Goal: Information Seeking & Learning: Learn about a topic

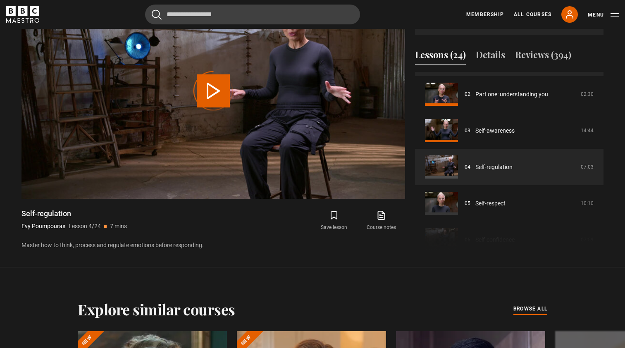
scroll to position [73, 0]
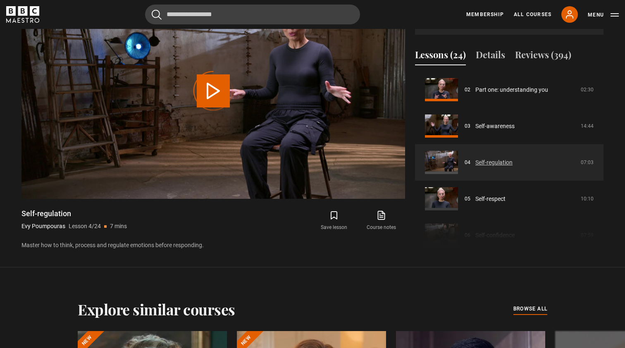
click at [492, 164] on link "Self-regulation" at bounding box center [493, 162] width 37 height 9
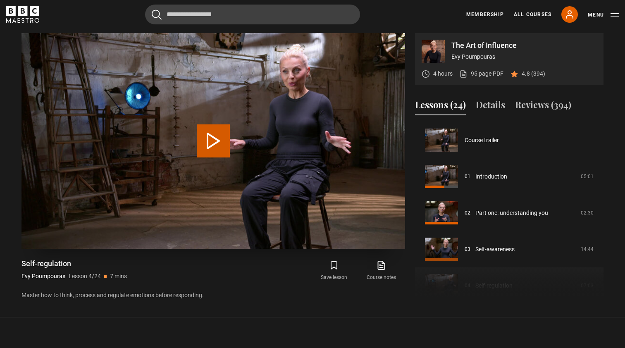
scroll to position [109, 0]
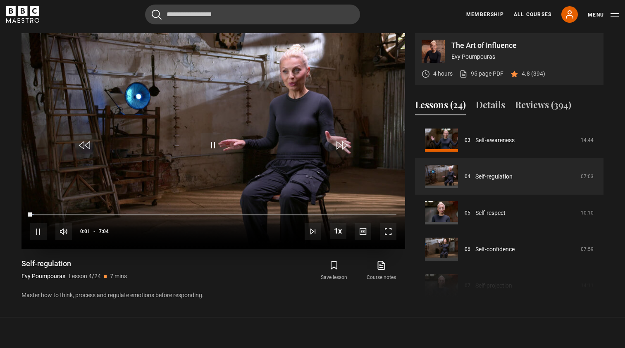
click at [390, 232] on span "Video Player" at bounding box center [388, 231] width 17 height 17
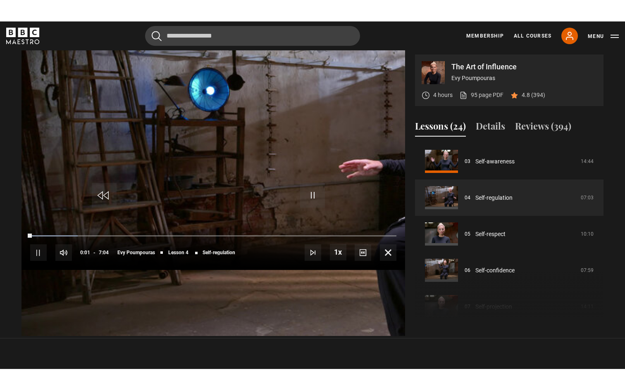
scroll to position [0, 0]
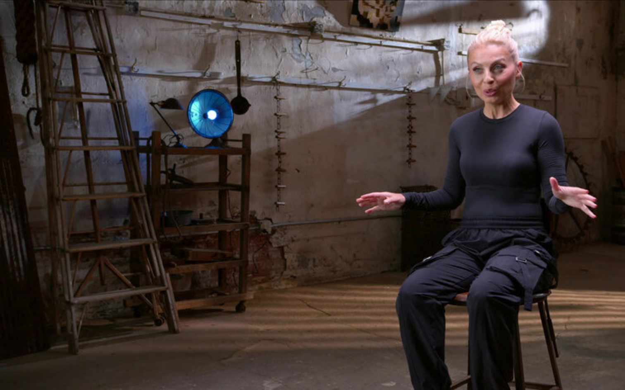
drag, startPoint x: 390, startPoint y: 275, endPoint x: 140, endPoint y: 347, distance: 259.4
click at [140, 347] on video "Video Player" at bounding box center [312, 195] width 625 height 390
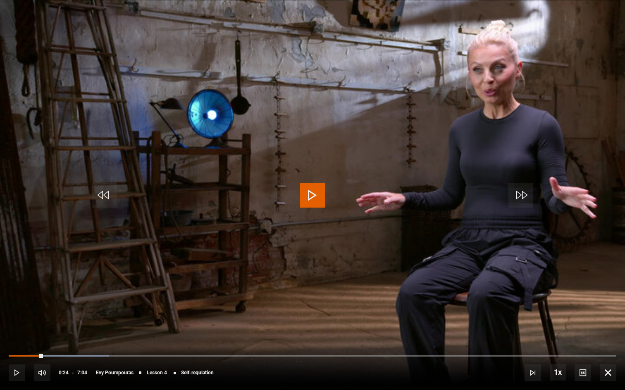
click at [11, 347] on span "Video Player" at bounding box center [17, 373] width 17 height 17
click at [292, 347] on div "10s Skip Back 10 seconds Pause 10s Skip Forward 10 seconds Loaded : 29.42% 1:18…" at bounding box center [312, 368] width 625 height 46
click at [309, 191] on span "Video Player" at bounding box center [312, 195] width 25 height 25
click at [114, 347] on div "10s Skip Back 10 seconds Play 10s Skip Forward 10 seconds Loaded : 29.42% 1:14 …" at bounding box center [312, 368] width 625 height 46
click at [314, 190] on span "Video Player" at bounding box center [312, 195] width 25 height 25
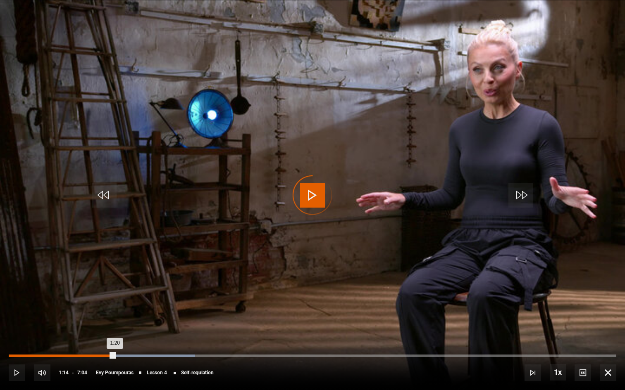
click at [115, 347] on div "Loaded : 30.68% 1:14 1:20" at bounding box center [312, 356] width 607 height 2
click at [133, 347] on div "Loaded : 35.32% 1:26 1:26" at bounding box center [312, 356] width 607 height 2
click at [98, 347] on div "Loaded : 36.58% 1:02 1:36" at bounding box center [312, 356] width 607 height 2
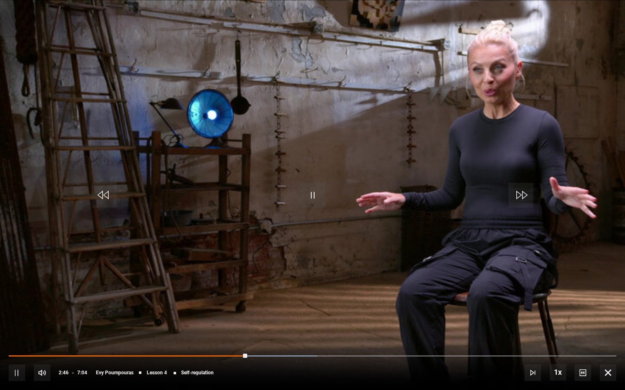
click at [15, 347] on span "Video Player" at bounding box center [17, 373] width 17 height 17
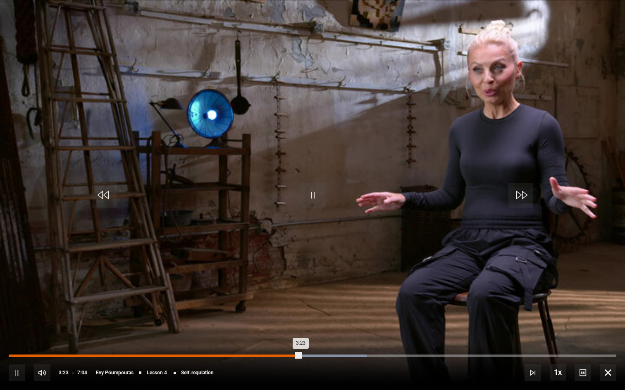
click at [291, 347] on div "Loaded : 58.94% 3:17 3:23" at bounding box center [312, 356] width 607 height 2
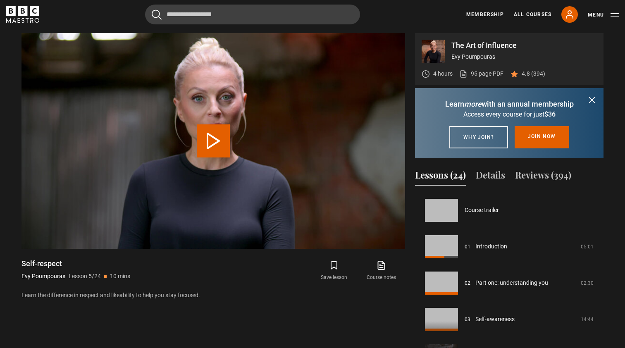
scroll to position [145, 0]
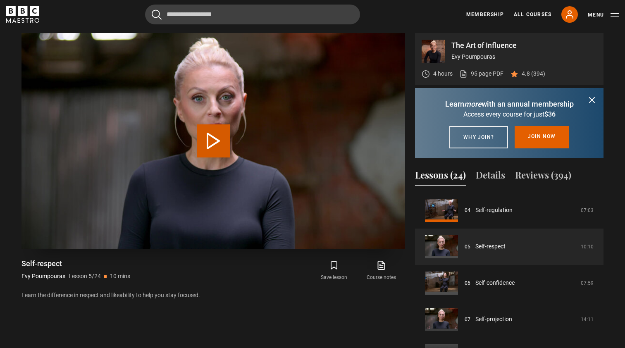
click at [215, 137] on button "Play Lesson Self-respect" at bounding box center [213, 140] width 33 height 33
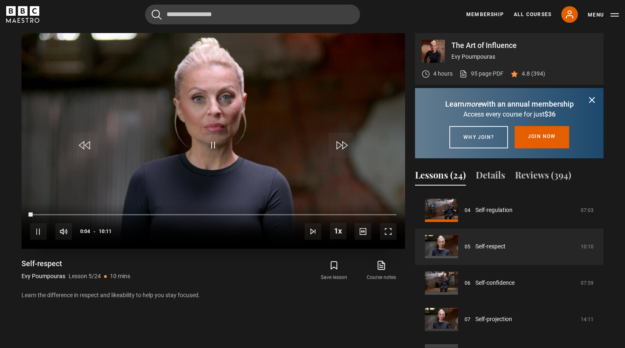
click at [390, 231] on span "Video Player" at bounding box center [388, 231] width 17 height 17
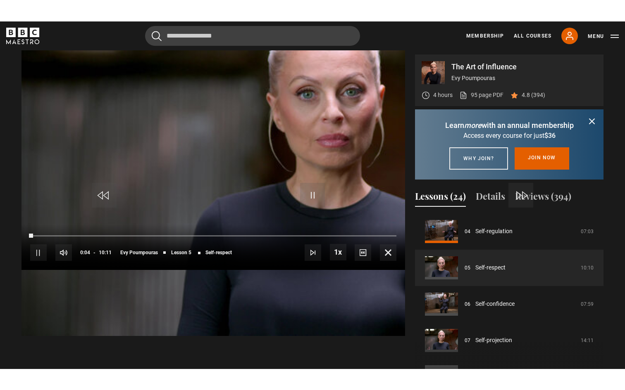
scroll to position [0, 0]
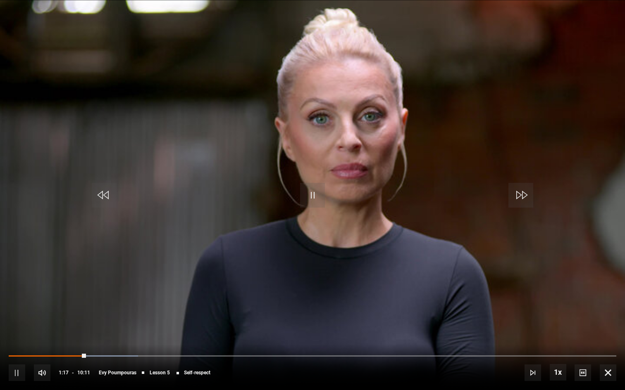
click at [14, 347] on span "Video Player" at bounding box center [17, 373] width 17 height 17
click at [15, 347] on span "Video Player" at bounding box center [17, 373] width 17 height 17
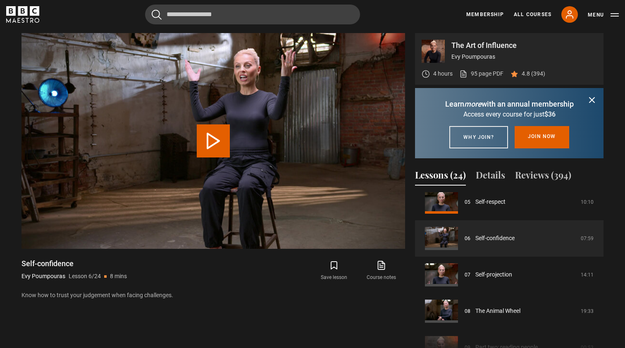
scroll to position [199, 0]
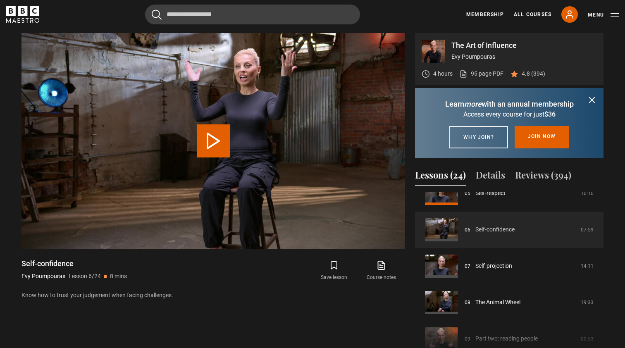
click at [502, 234] on link "Self-confidence" at bounding box center [494, 229] width 39 height 9
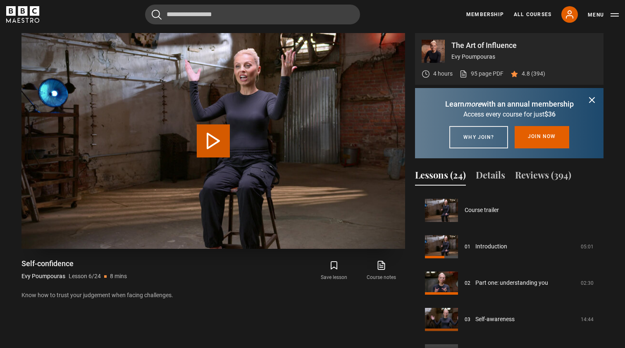
scroll to position [182, 0]
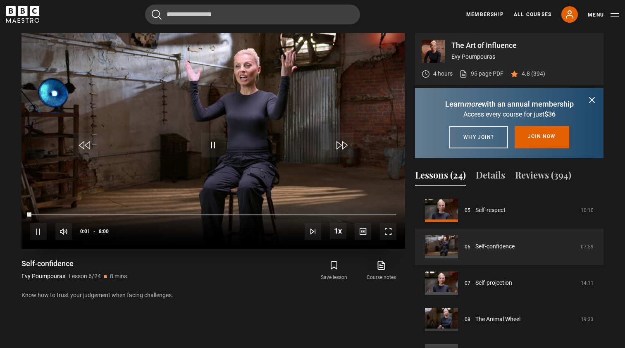
click at [388, 231] on span "Video Player" at bounding box center [388, 231] width 17 height 17
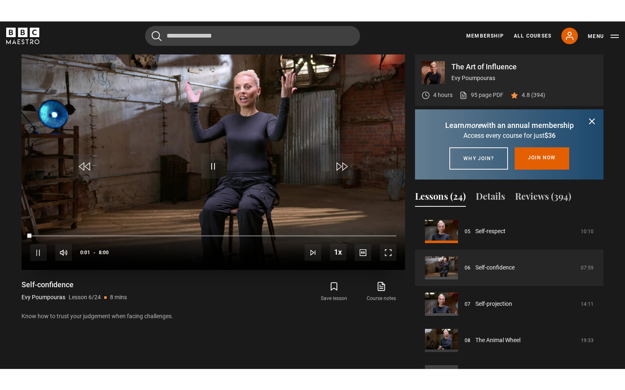
scroll to position [0, 0]
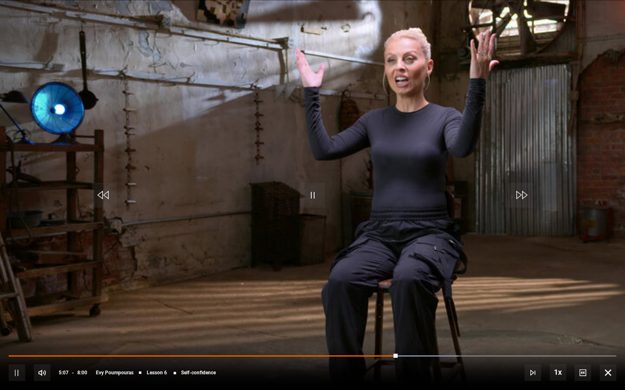
drag, startPoint x: 388, startPoint y: 274, endPoint x: 480, endPoint y: 209, distance: 111.8
click at [480, 209] on video "Video Player" at bounding box center [312, 195] width 625 height 390
click at [19, 347] on span "Video Player" at bounding box center [17, 373] width 17 height 17
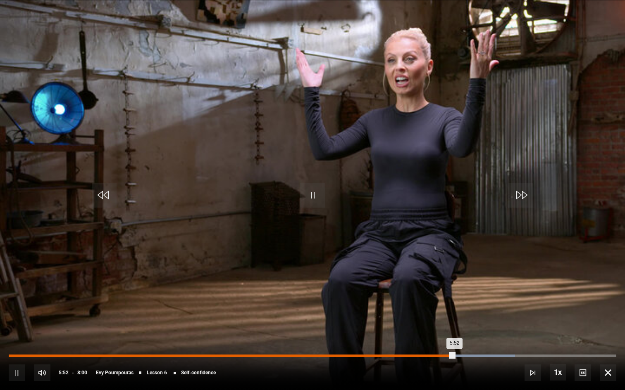
click at [442, 347] on div "Loaded : 83.34% 5:42 5:52" at bounding box center [312, 356] width 607 height 2
click at [442, 347] on div "5:42" at bounding box center [442, 356] width 1 height 2
click at [442, 347] on div "Loaded : 95.91% 5:42 5:42" at bounding box center [312, 356] width 607 height 2
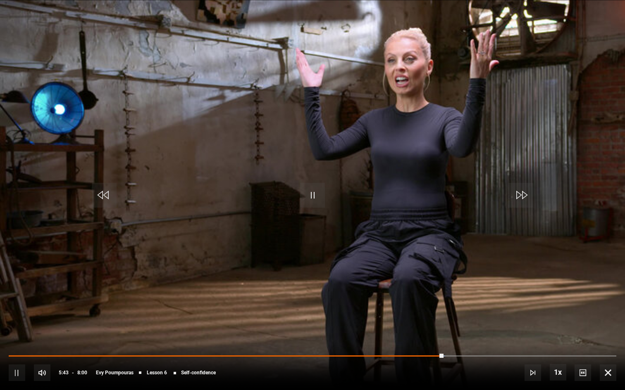
click at [454, 347] on div "10s Skip Back 10 seconds Pause 10s Skip Forward 10 seconds Loaded : 71.86% 5:42…" at bounding box center [312, 368] width 625 height 46
click at [447, 307] on video "Video Player" at bounding box center [312, 195] width 625 height 390
click at [318, 194] on span "Video Player" at bounding box center [312, 195] width 25 height 25
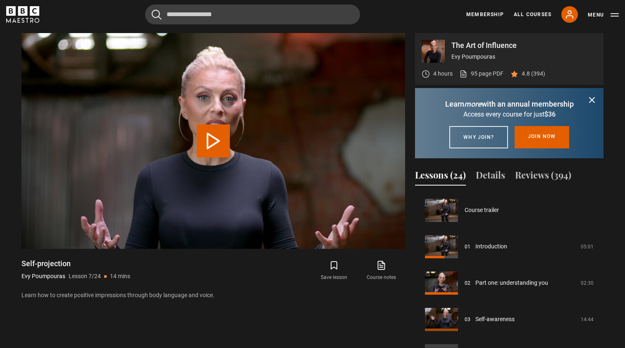
scroll to position [218, 0]
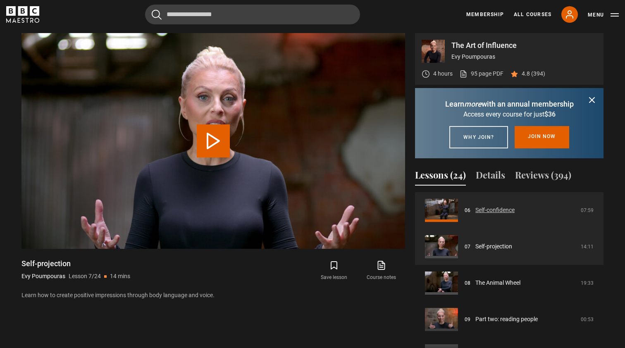
click at [514, 214] on link "Self-confidence" at bounding box center [494, 210] width 39 height 9
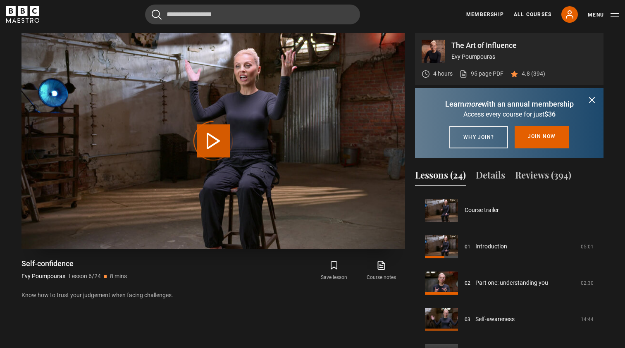
scroll to position [182, 0]
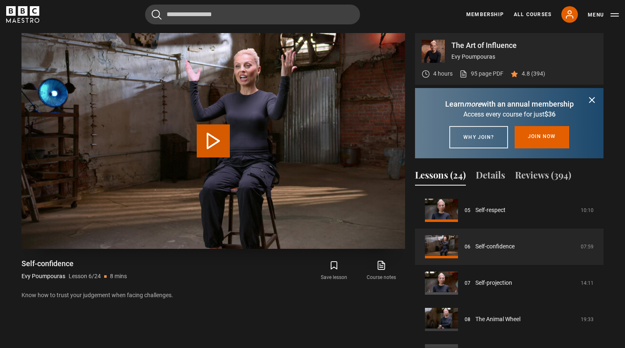
click at [346, 230] on video "Video Player" at bounding box center [212, 141] width 383 height 216
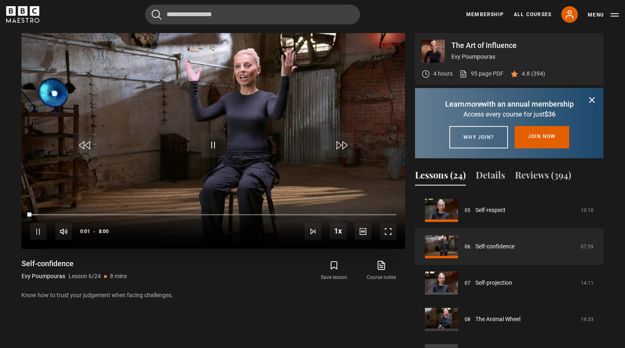
click at [359, 212] on div "10s Skip Back 10 seconds Pause 10s Skip Forward 10 seconds Loaded : 2.09% 0:01 …" at bounding box center [212, 226] width 383 height 46
click at [352, 212] on div "10s Skip Back 10 seconds Pause 10s Skip Forward 10 seconds Loaded : 4.08% 0:02 …" at bounding box center [212, 226] width 383 height 46
click at [356, 213] on div "10s Skip Back 10 seconds Pause 10s Skip Forward 10 seconds Loaded : 4.08% 0:03 …" at bounding box center [212, 226] width 383 height 46
click at [356, 213] on div "10s Skip Back 10 seconds Pause 10s Skip Forward 10 seconds Loaded : 9.30% 0:04 …" at bounding box center [212, 226] width 383 height 46
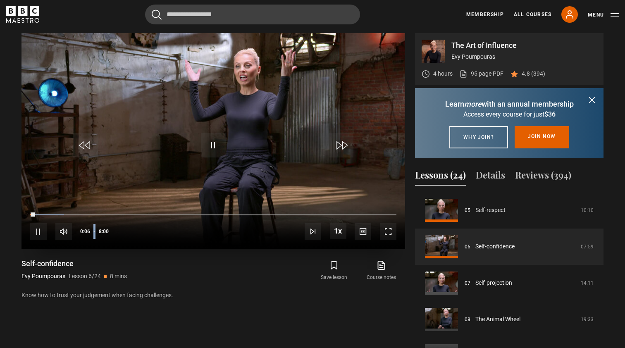
click at [392, 231] on span "Video Player" at bounding box center [388, 231] width 17 height 17
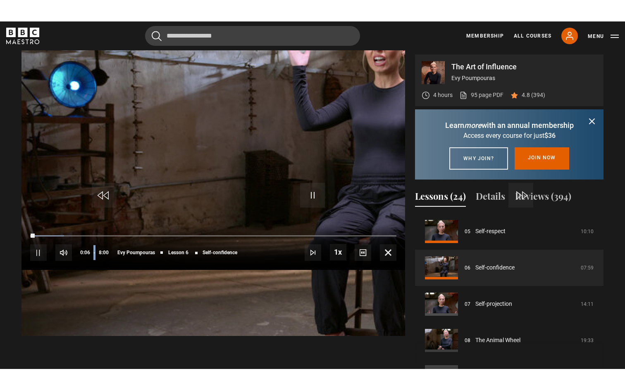
scroll to position [0, 0]
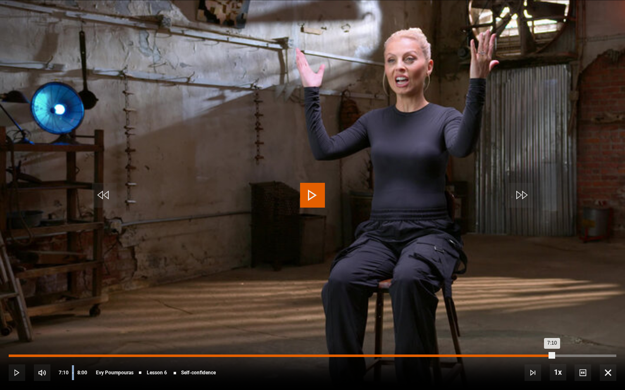
drag, startPoint x: 392, startPoint y: 274, endPoint x: 554, endPoint y: 356, distance: 181.4
click at [554, 347] on div "Loaded : 12.46% 7:10 7:10" at bounding box center [312, 356] width 607 height 2
click at [541, 347] on div "Loaded : 90.61% 7:00 7:12" at bounding box center [312, 356] width 607 height 2
click at [530, 347] on div "Loaded : 90.57% 6:51 7:03" at bounding box center [312, 356] width 607 height 2
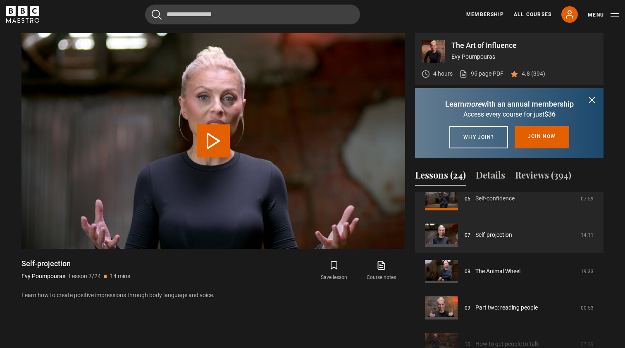
scroll to position [237, 0]
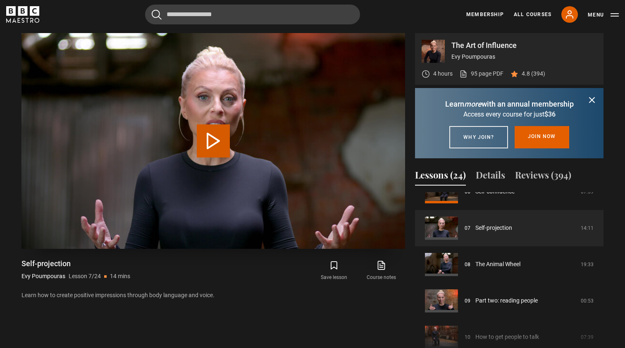
click at [214, 140] on button "Play Lesson Self-projection" at bounding box center [213, 140] width 33 height 33
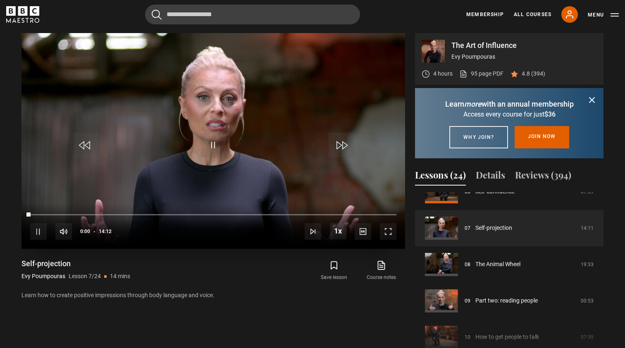
click at [392, 231] on span "Video Player" at bounding box center [388, 231] width 17 height 17
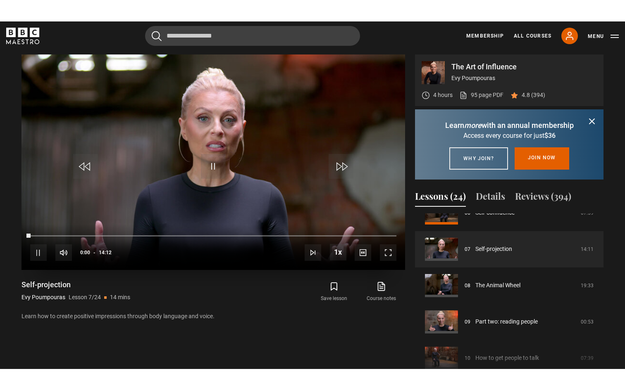
scroll to position [0, 0]
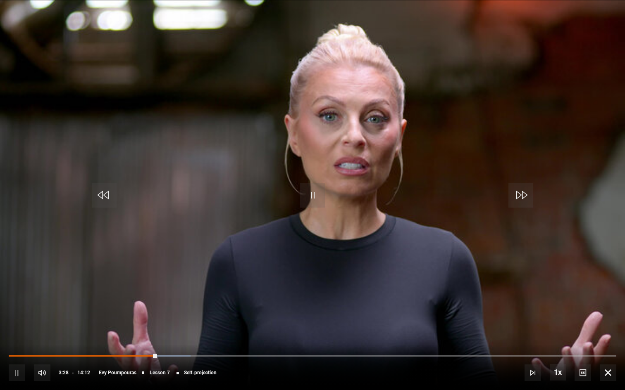
click at [617, 262] on video "Video Player" at bounding box center [312, 195] width 625 height 390
click at [18, 347] on span "Video Player" at bounding box center [17, 373] width 17 height 17
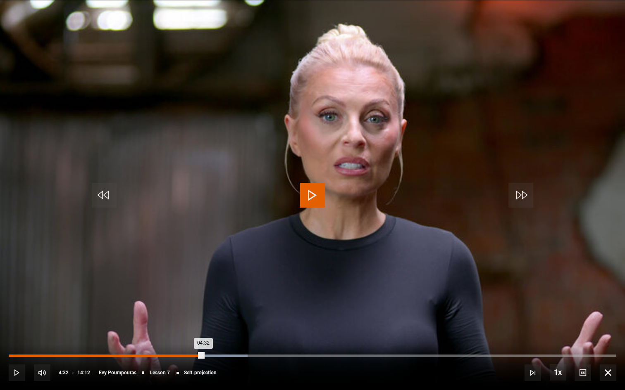
click at [203, 347] on div "Loaded : 39.33% 04:32 04:32" at bounding box center [312, 356] width 607 height 2
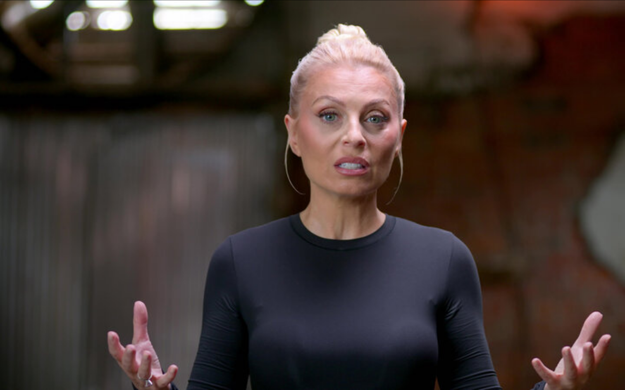
click at [322, 287] on video "Video Player" at bounding box center [312, 195] width 625 height 390
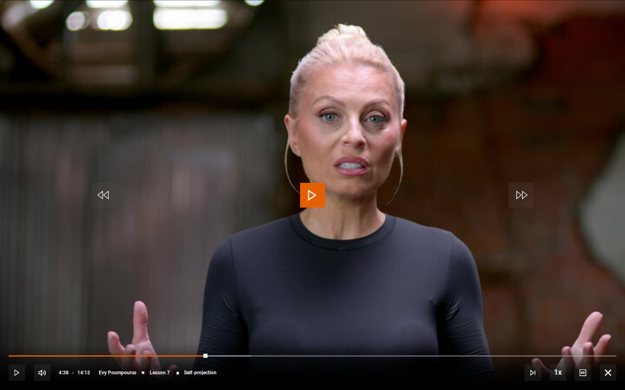
click at [14, 347] on span "Video Player" at bounding box center [17, 373] width 17 height 17
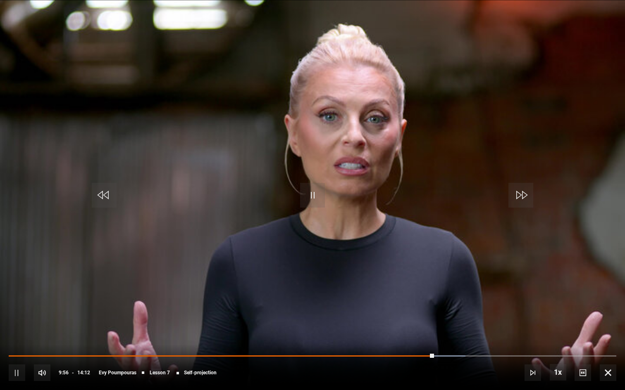
click at [624, 285] on video "Video Player" at bounding box center [312, 195] width 625 height 390
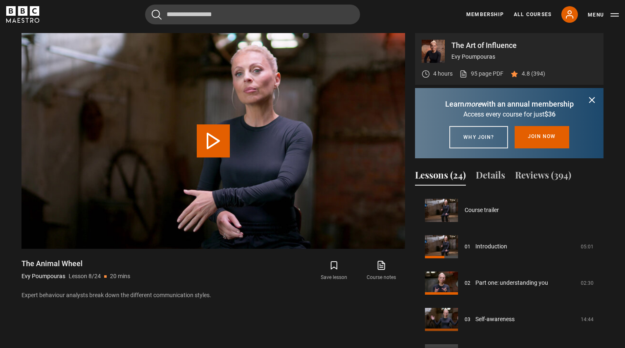
scroll to position [255, 0]
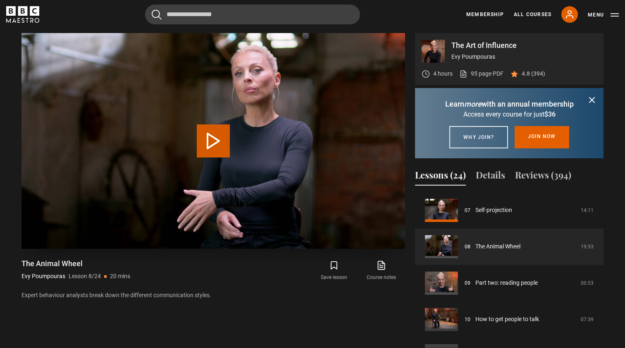
click at [216, 143] on button "Play Lesson The Animal Wheel" at bounding box center [213, 140] width 33 height 33
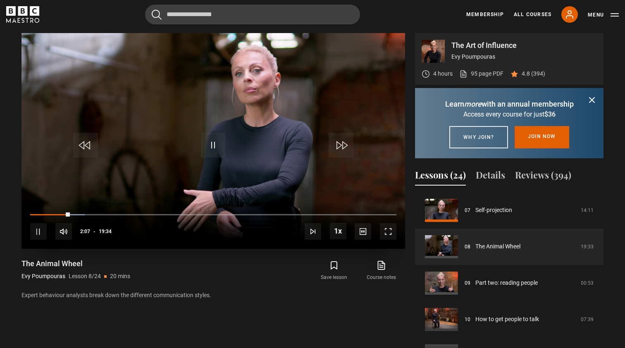
click at [219, 145] on span "Video Player" at bounding box center [213, 145] width 25 height 25
